Goal: Information Seeking & Learning: Learn about a topic

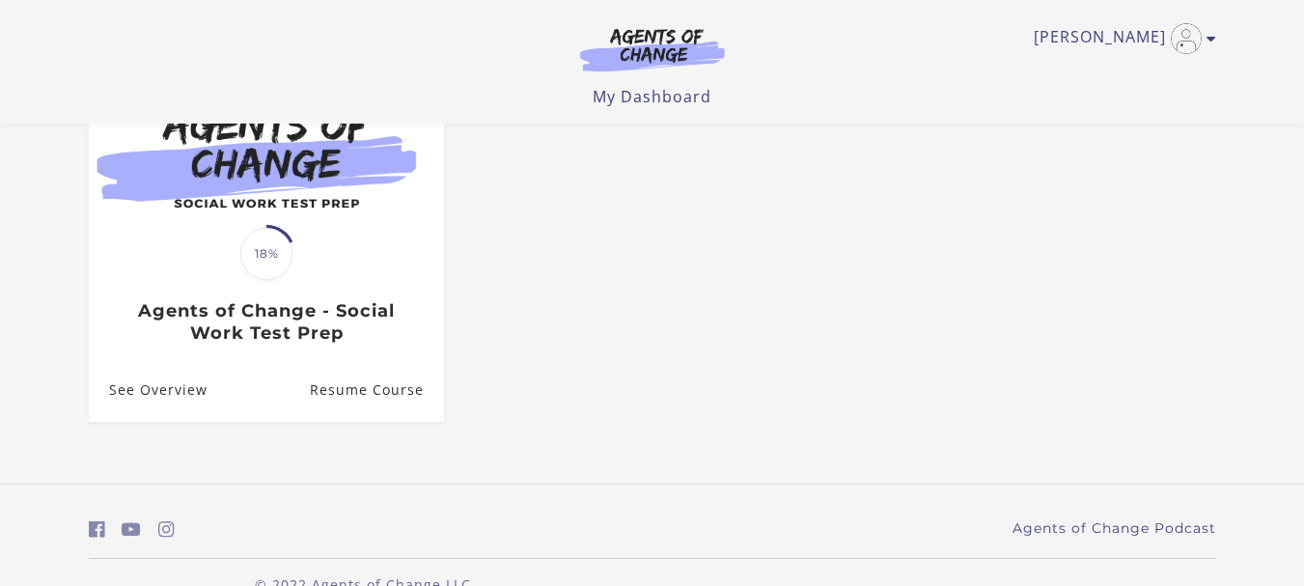
scroll to position [276, 0]
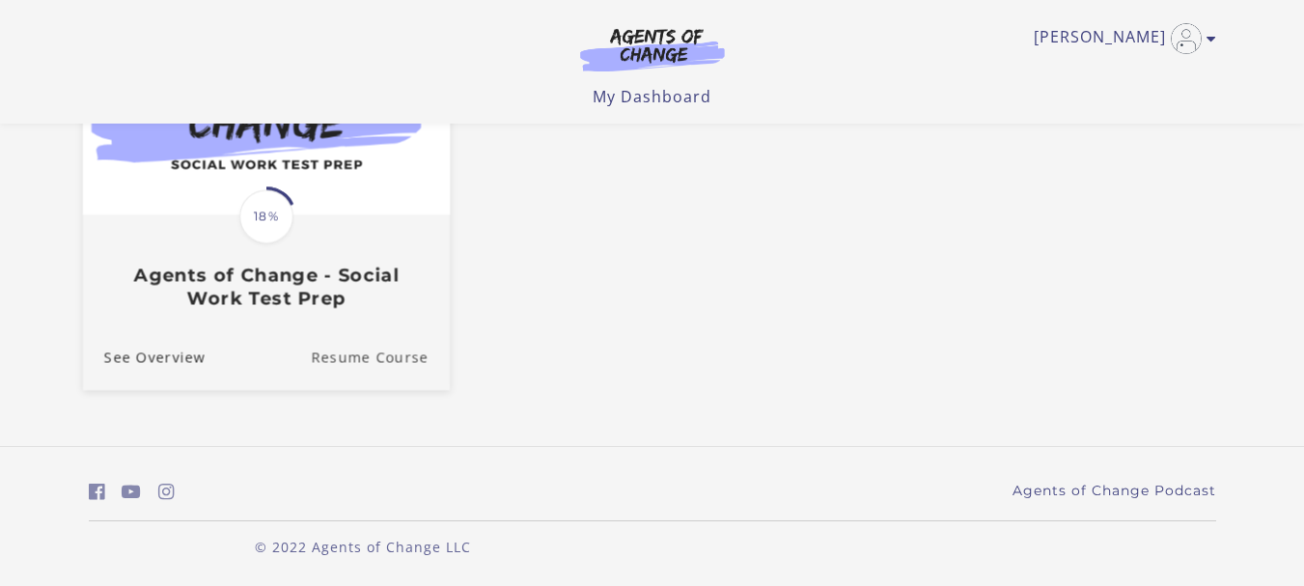
click at [361, 355] on link "Resume Course" at bounding box center [380, 357] width 139 height 65
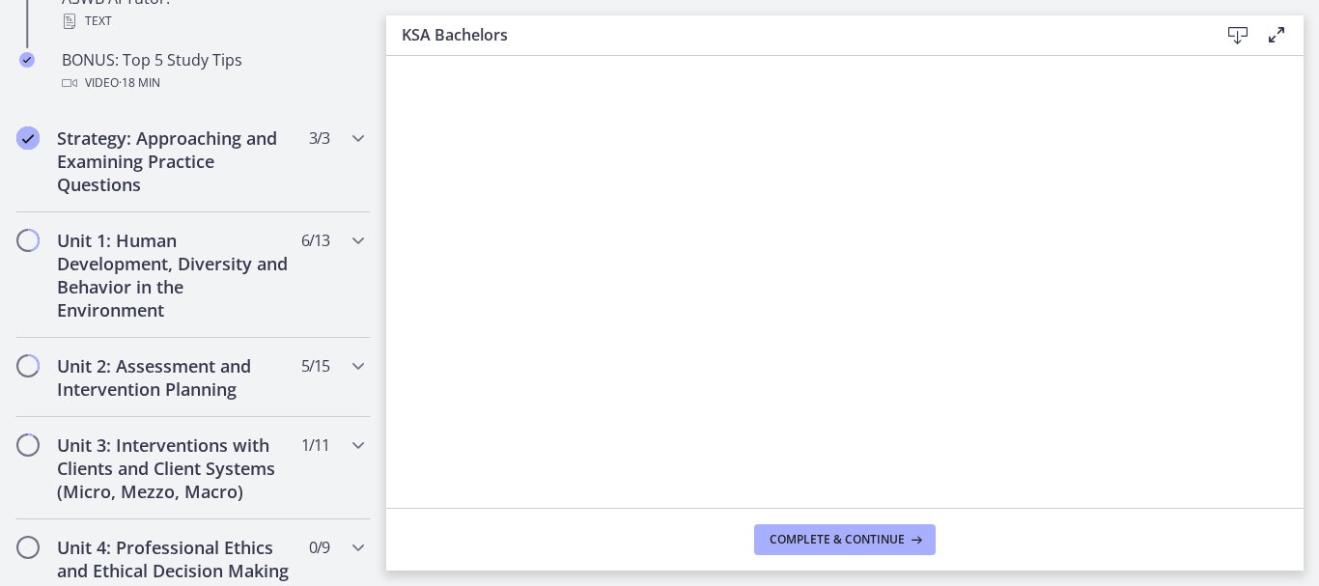
scroll to position [1159, 0]
